Goal: Information Seeking & Learning: Learn about a topic

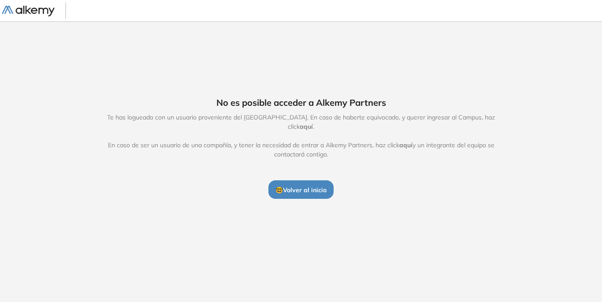
click at [309, 187] on span "🤓 Volver al inicio" at bounding box center [300, 190] width 51 height 8
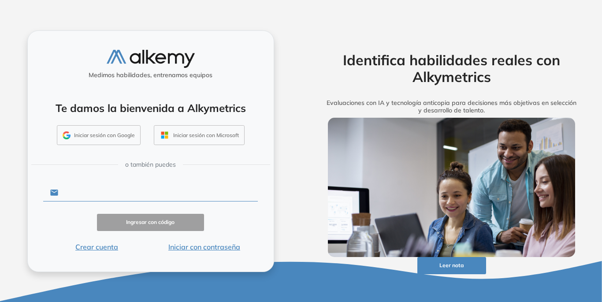
click at [95, 199] on input "text" at bounding box center [158, 192] width 200 height 17
type input "**********"
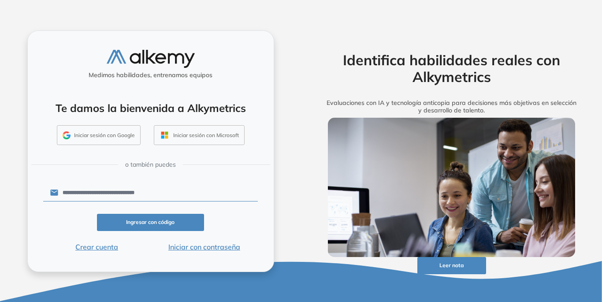
click at [204, 249] on button "Iniciar con contraseña" at bounding box center [204, 246] width 108 height 11
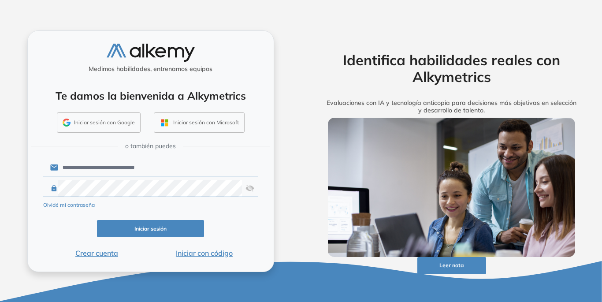
click at [123, 230] on button "Iniciar sesión" at bounding box center [151, 228] width 108 height 17
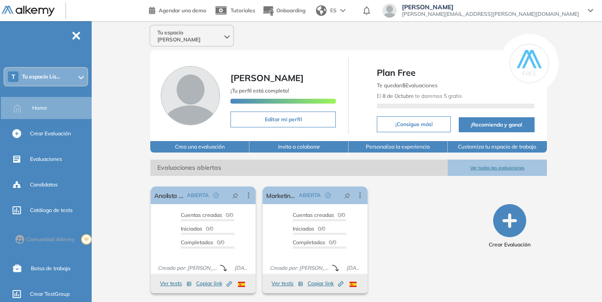
click at [73, 73] on div "T Tu espacio Lis..." at bounding box center [45, 77] width 83 height 18
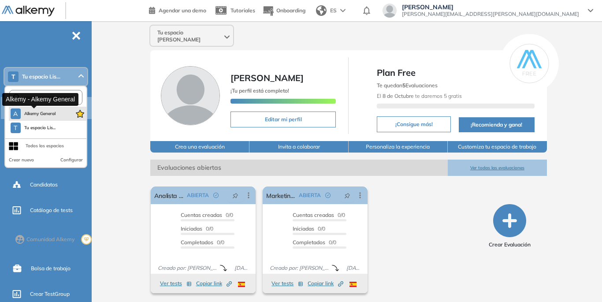
click at [40, 109] on button "A Alkemy General" at bounding box center [33, 113] width 45 height 11
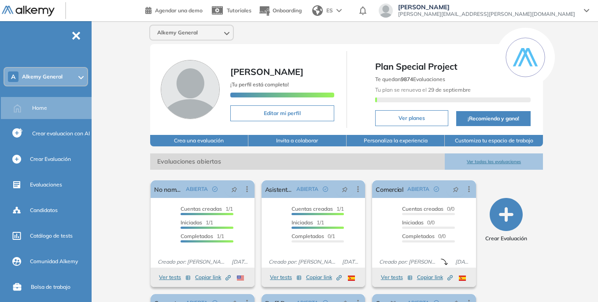
scroll to position [88, 0]
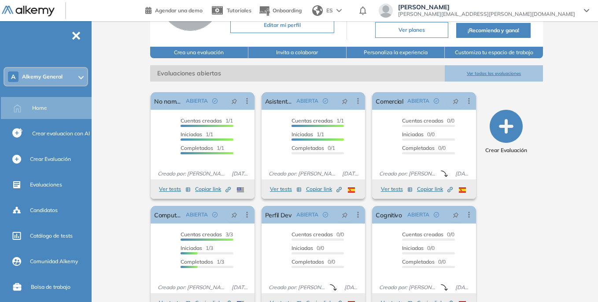
click at [479, 72] on button "Ver todas las evaluaciones" at bounding box center [494, 73] width 98 height 16
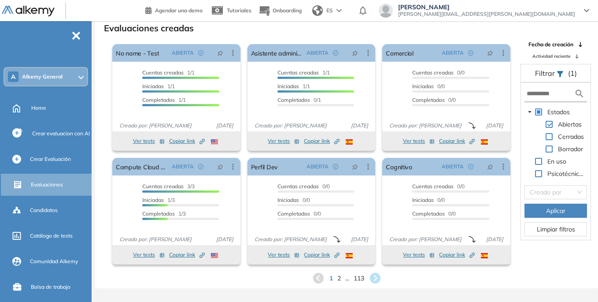
click at [550, 137] on span at bounding box center [549, 136] width 7 height 7
click at [546, 95] on input "text" at bounding box center [551, 93] width 48 height 9
type input "******"
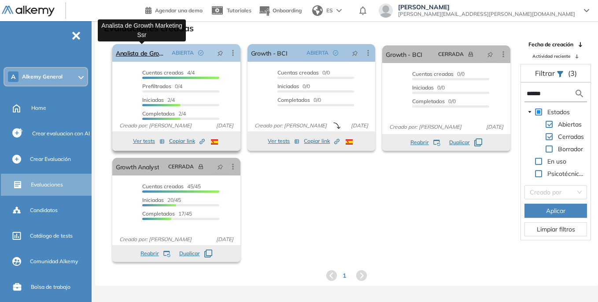
click at [141, 51] on link "Analista de Growth Marketing Ssr" at bounding box center [142, 53] width 52 height 18
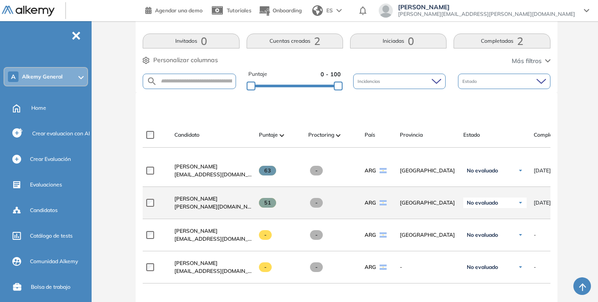
scroll to position [220, 0]
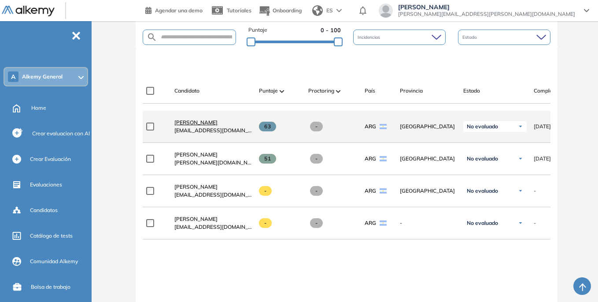
click at [206, 124] on span "Facundo Franco" at bounding box center [196, 122] width 43 height 7
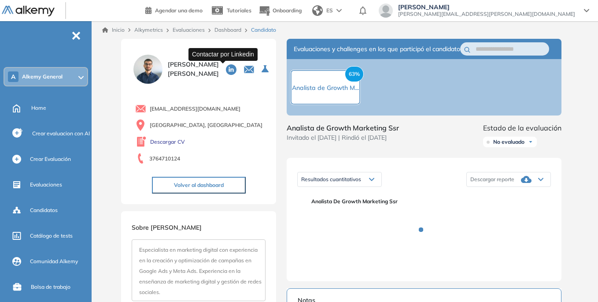
click at [226, 74] on icon at bounding box center [231, 69] width 11 height 11
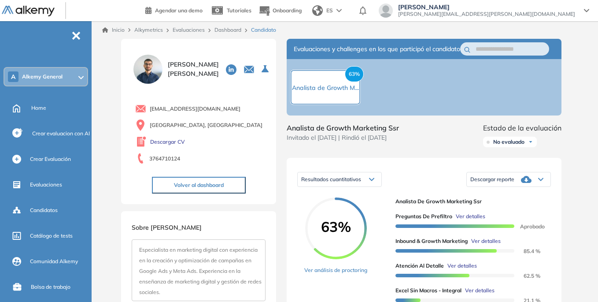
click at [279, 45] on div "Evaluaciones y challenges en los que participó el candidato 63% Analista de Gro…" at bounding box center [424, 297] width 296 height 516
click at [82, 78] on icon at bounding box center [80, 78] width 5 height 4
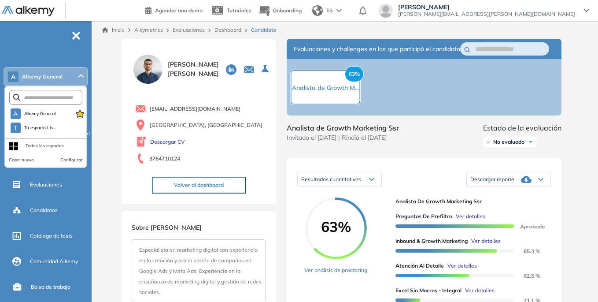
click at [82, 78] on div at bounding box center [80, 76] width 5 height 7
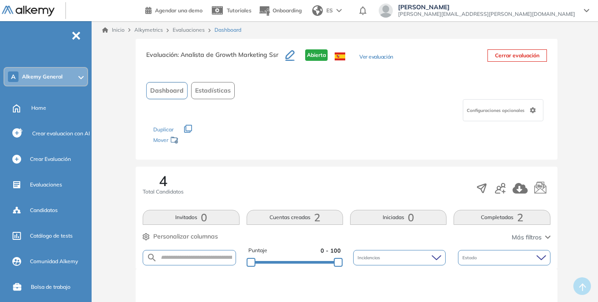
scroll to position [21, 0]
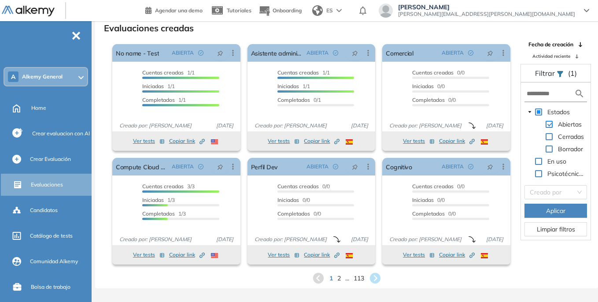
drag, startPoint x: 551, startPoint y: 135, endPoint x: 549, endPoint y: 125, distance: 10.4
click at [550, 135] on span at bounding box center [549, 136] width 7 height 7
click at [543, 95] on input "text" at bounding box center [551, 93] width 48 height 9
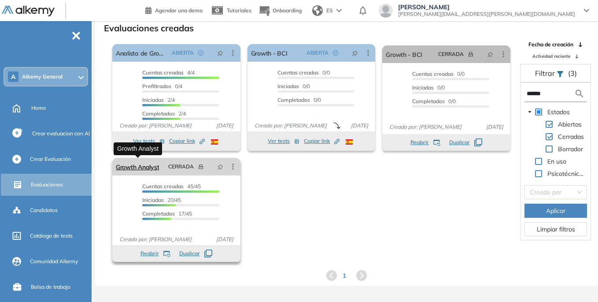
type input "******"
click at [142, 166] on link "Growth Analyst" at bounding box center [137, 167] width 43 height 18
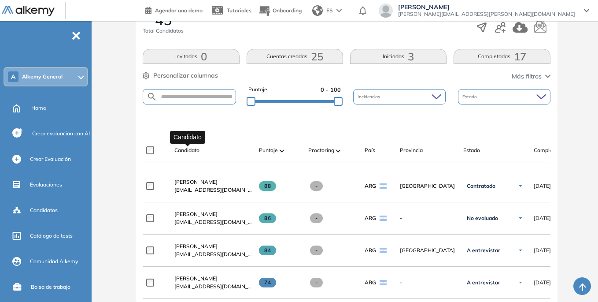
scroll to position [117, 0]
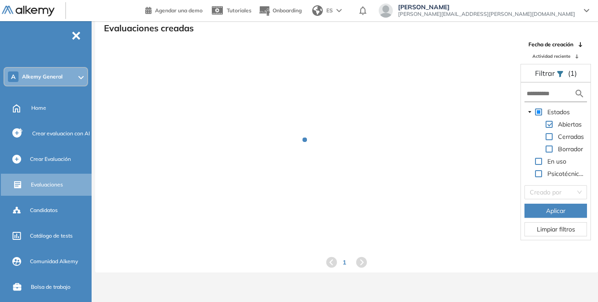
scroll to position [21, 0]
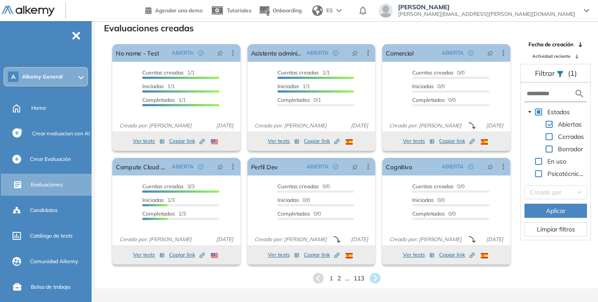
click at [547, 135] on span at bounding box center [549, 136] width 7 height 7
click at [541, 91] on input "text" at bounding box center [551, 93] width 48 height 9
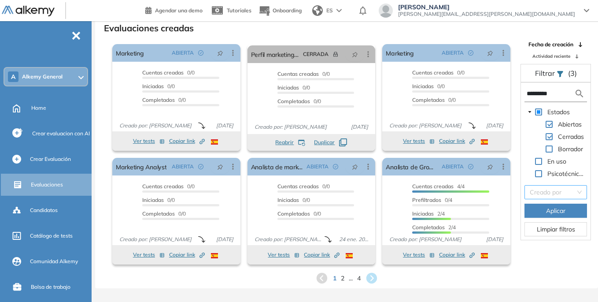
type input "*********"
click at [548, 193] on input "search" at bounding box center [553, 192] width 46 height 13
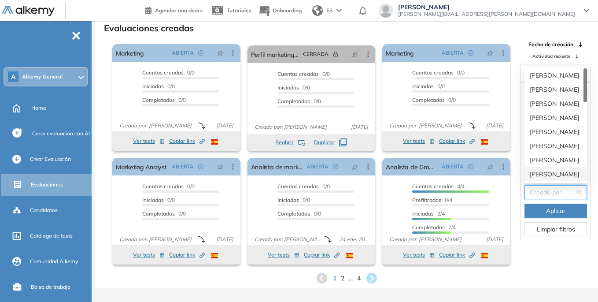
drag, startPoint x: 551, startPoint y: 171, endPoint x: 553, endPoint y: 176, distance: 5.7
click at [551, 171] on div "Silvina Finucci" at bounding box center [556, 174] width 52 height 10
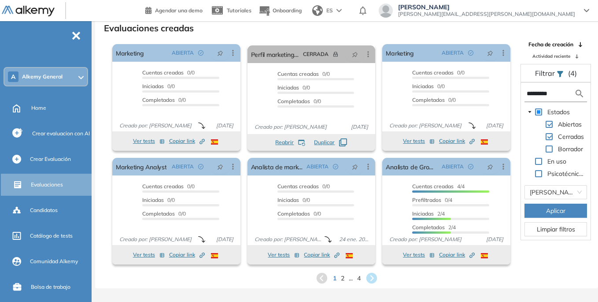
click at [566, 213] on button "Aplicar" at bounding box center [556, 211] width 63 height 14
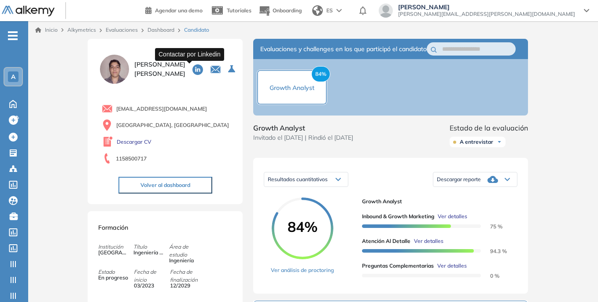
click at [193, 71] on icon at bounding box center [198, 69] width 11 height 11
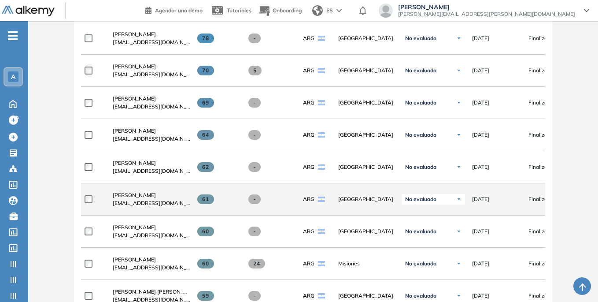
scroll to position [264, 0]
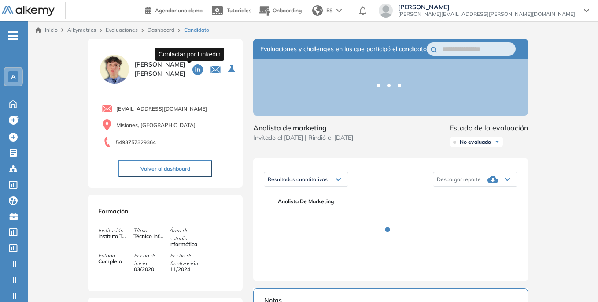
click at [193, 71] on icon at bounding box center [198, 69] width 11 height 11
